Goal: Task Accomplishment & Management: Use online tool/utility

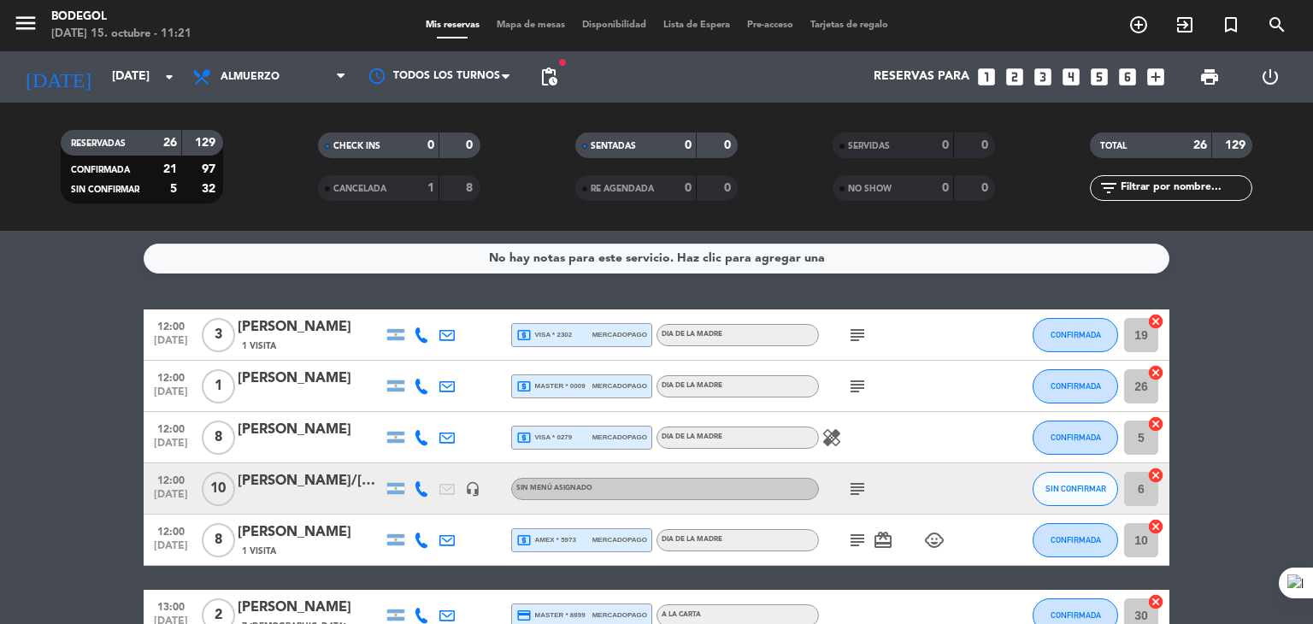
click at [1269, 68] on icon "power_settings_new" at bounding box center [1270, 77] width 21 height 21
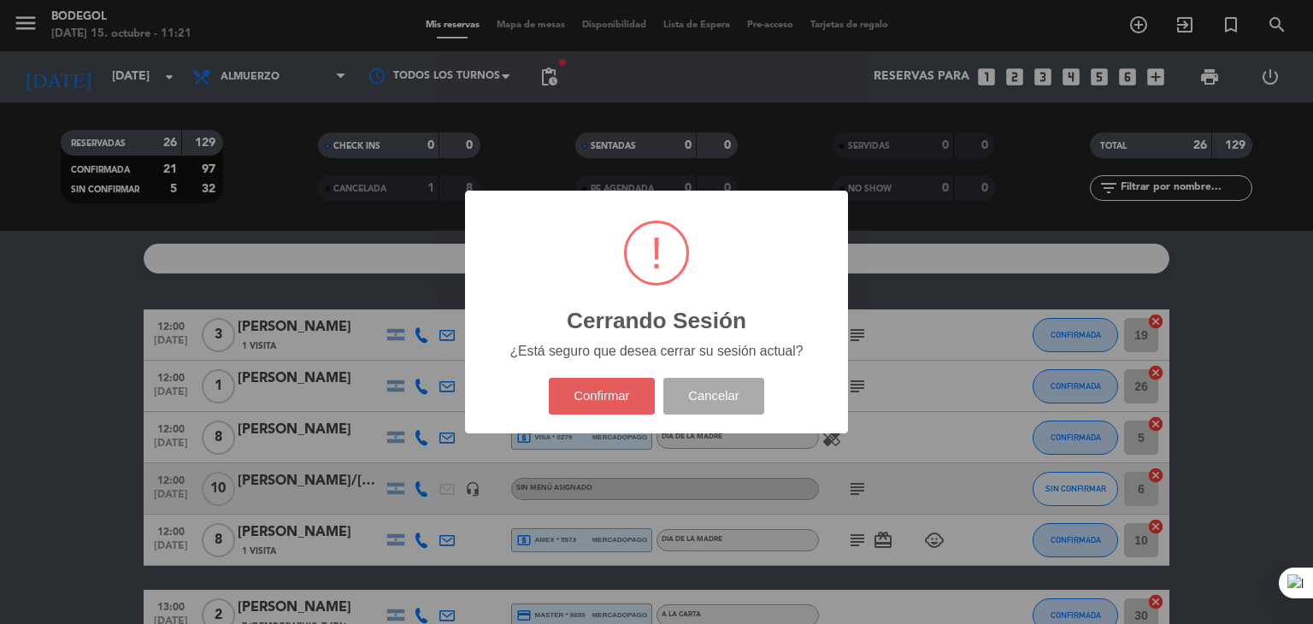
click at [636, 386] on button "Confirmar" at bounding box center [602, 396] width 107 height 37
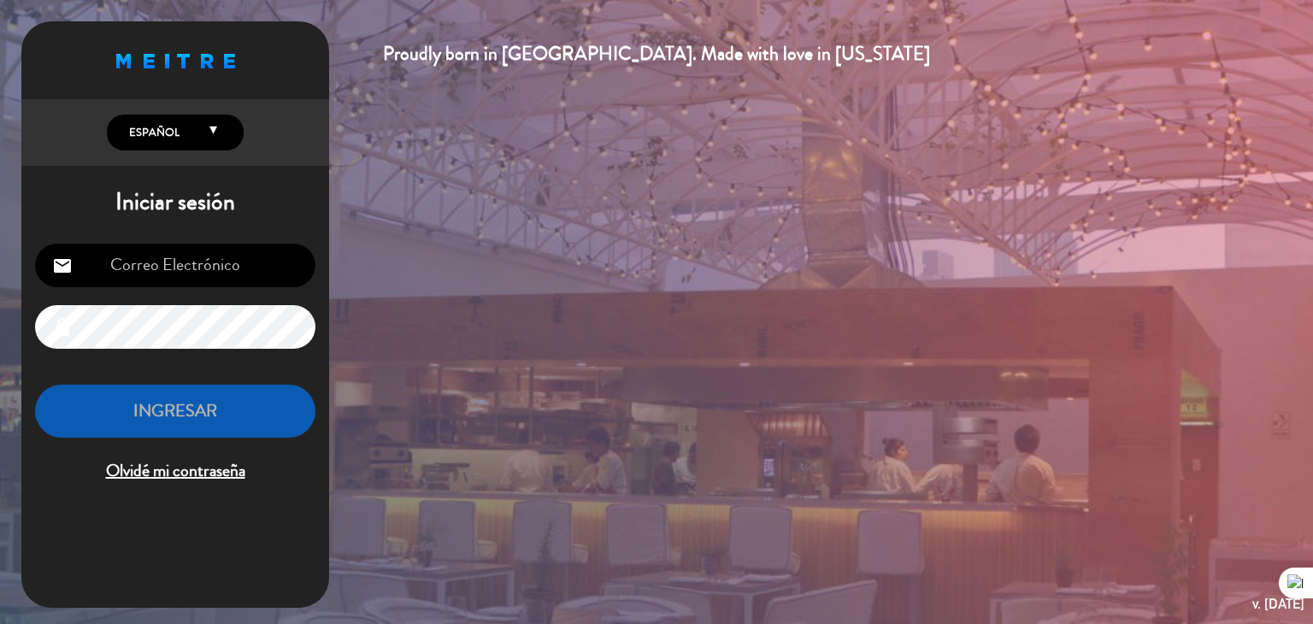
type input "[EMAIL_ADDRESS][DOMAIN_NAME]"
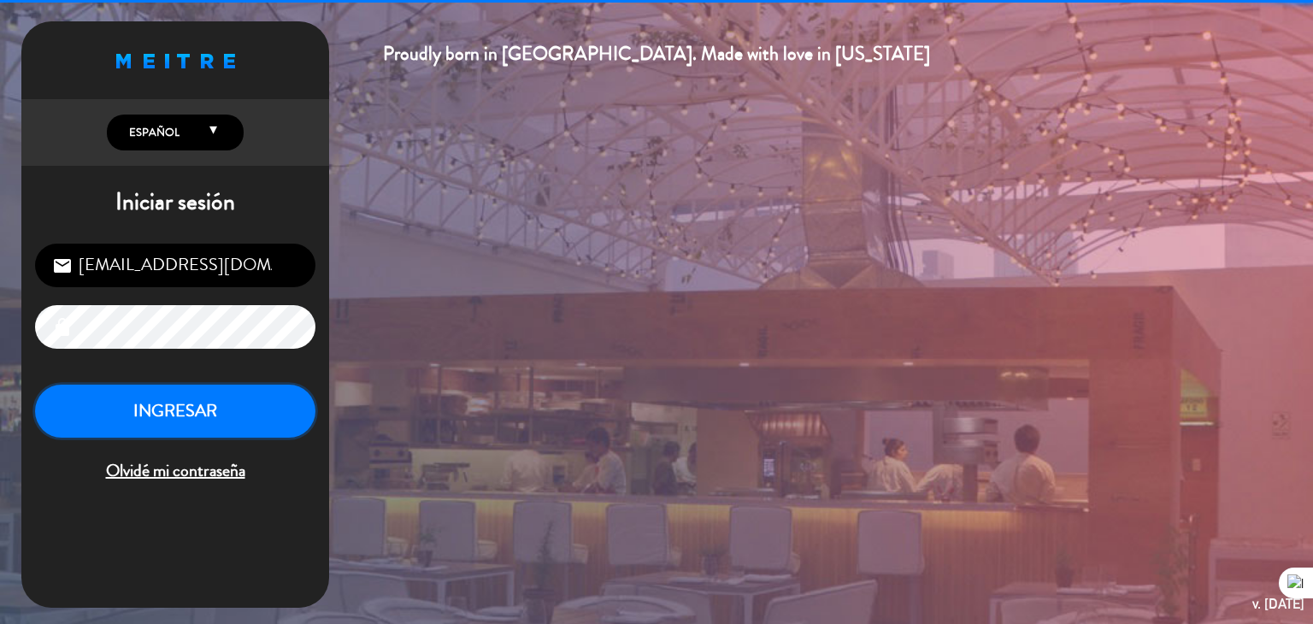
click at [227, 401] on button "INGRESAR" at bounding box center [175, 412] width 280 height 54
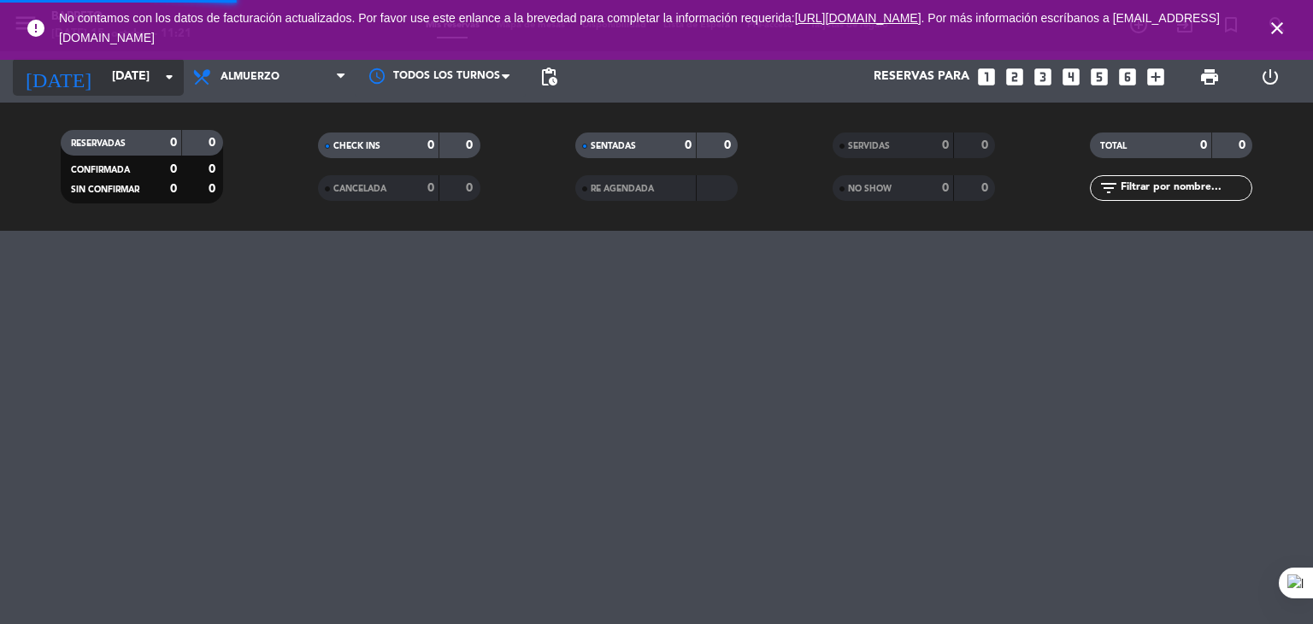
click at [148, 80] on input "[DATE]" at bounding box center [184, 77] width 162 height 31
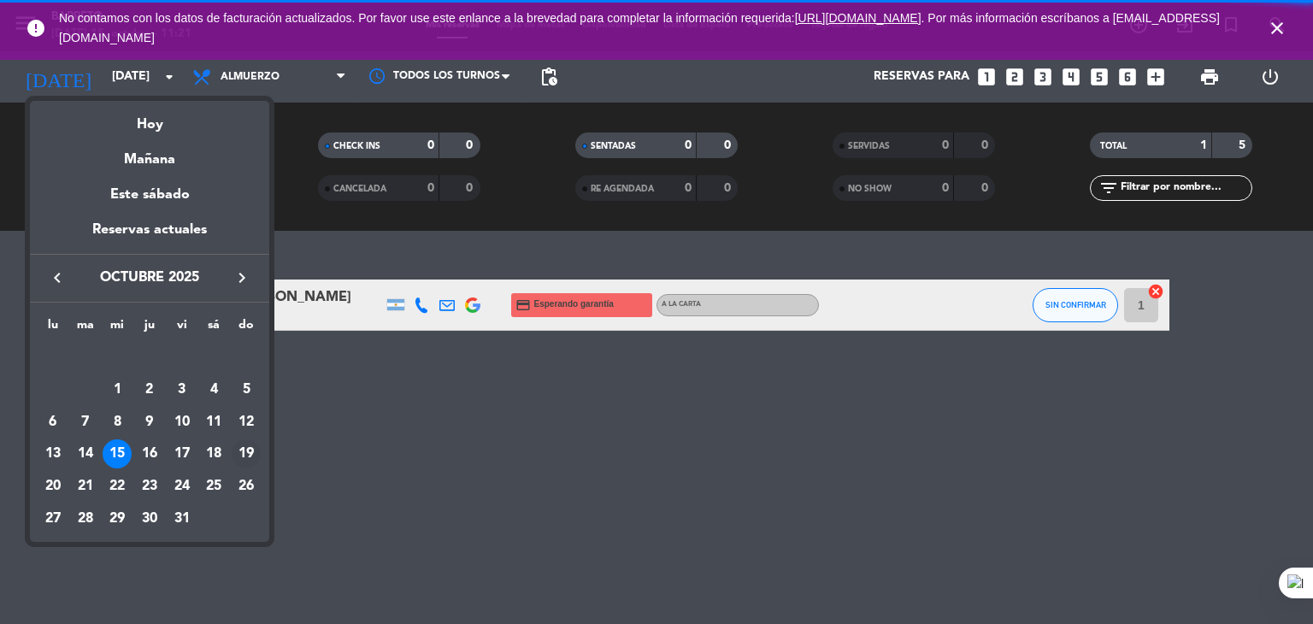
click at [245, 445] on div "19" at bounding box center [246, 453] width 29 height 29
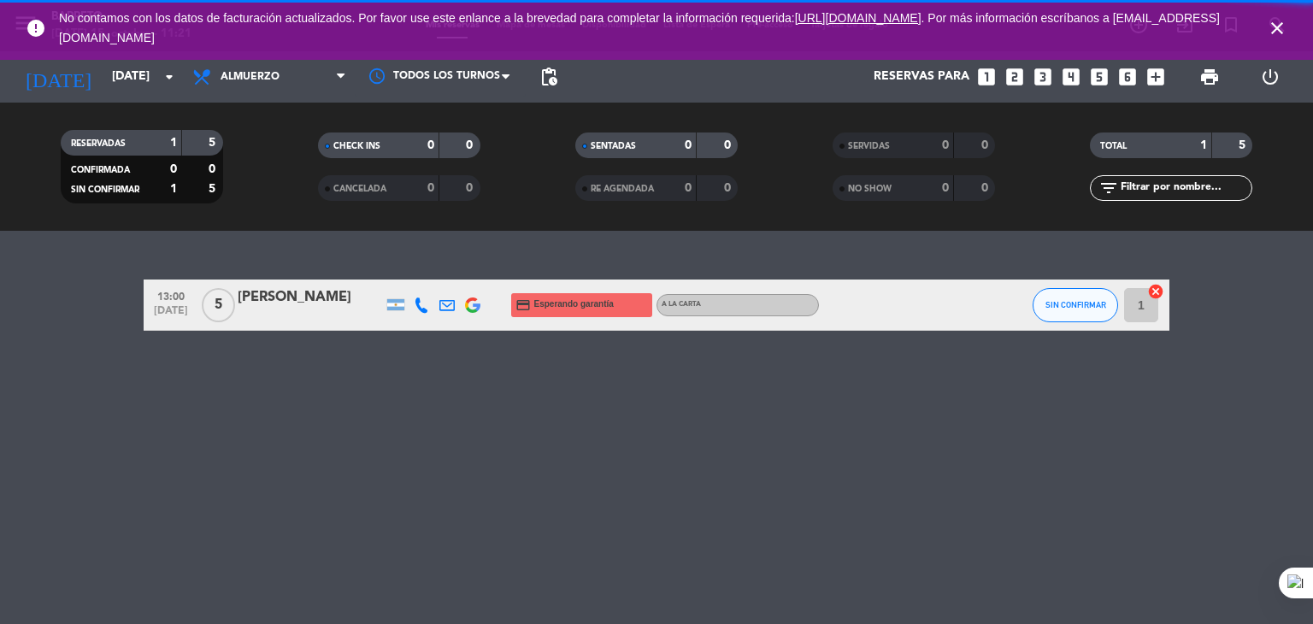
type input "[DATE]"
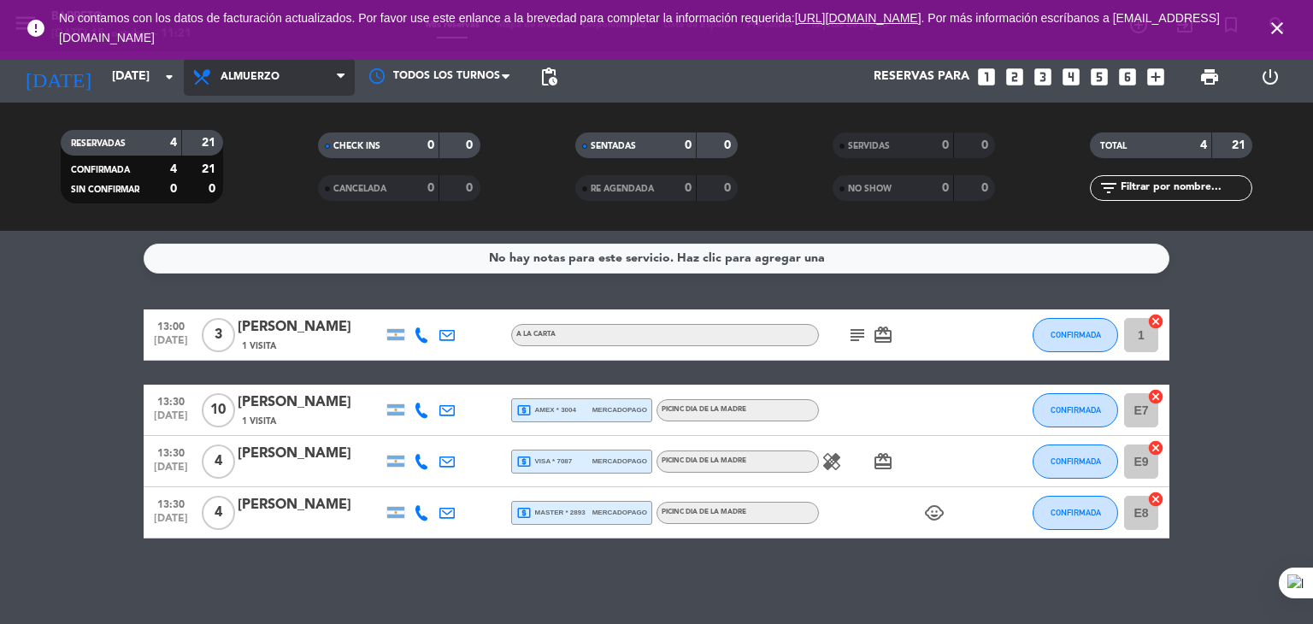
click at [291, 89] on span "Almuerzo" at bounding box center [269, 77] width 171 height 38
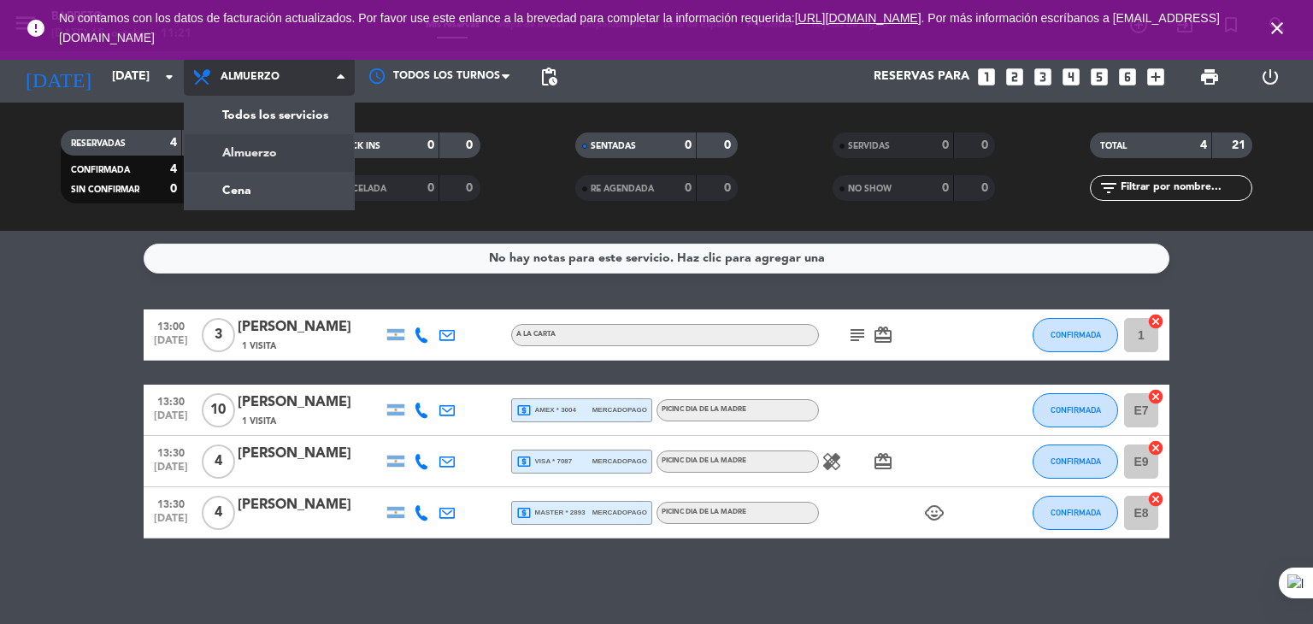
click at [296, 159] on div "menu [PERSON_NAME] [DATE] 15. octubre - 11:21 Mis reservas Mapa de mesas Dispon…" at bounding box center [656, 115] width 1313 height 231
